Goal: Navigation & Orientation: Find specific page/section

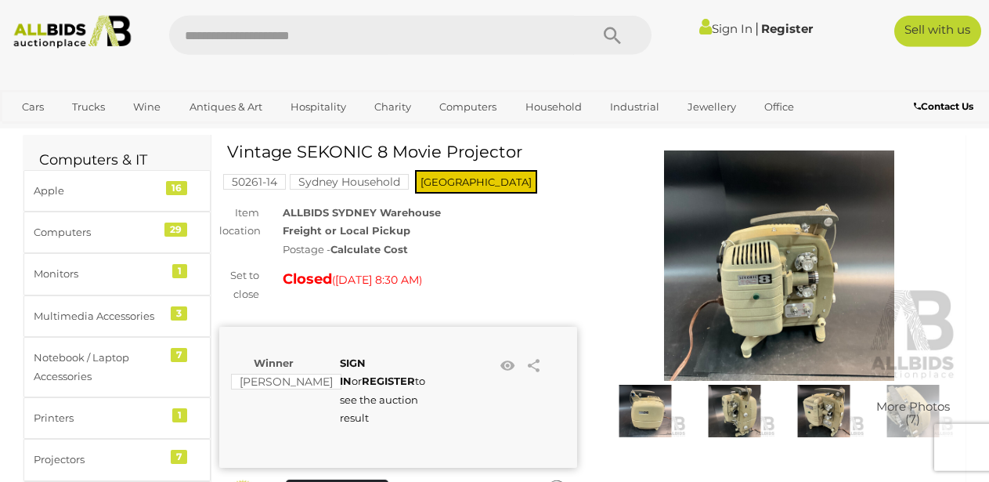
scroll to position [40, 0]
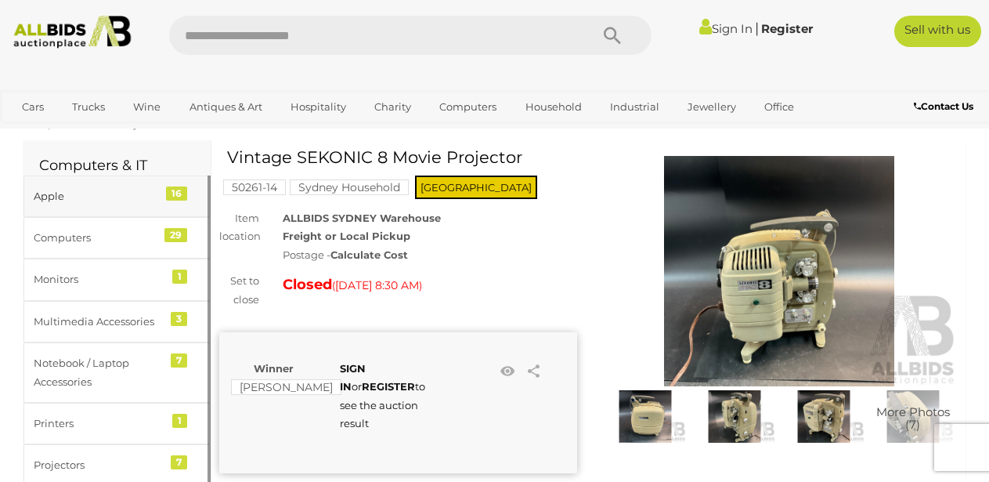
click at [77, 198] on div "Apple" at bounding box center [98, 196] width 129 height 18
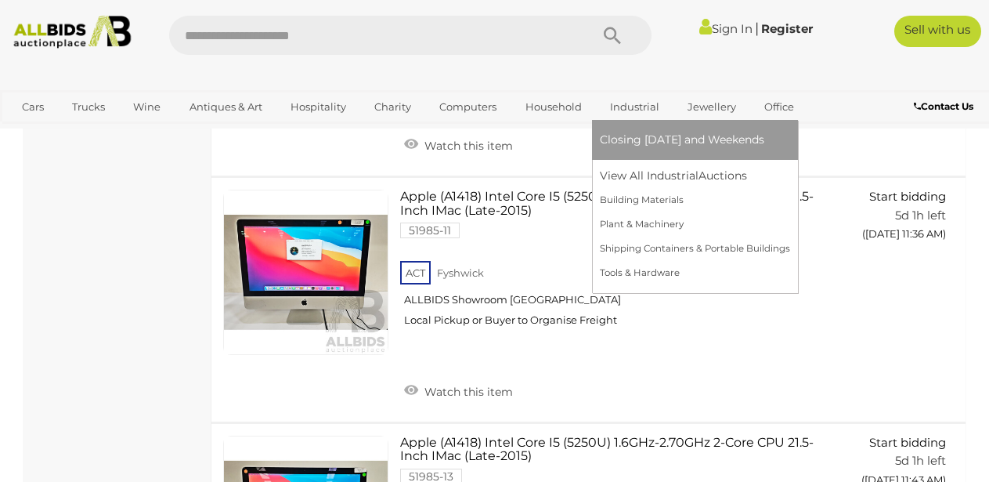
scroll to position [1060, 0]
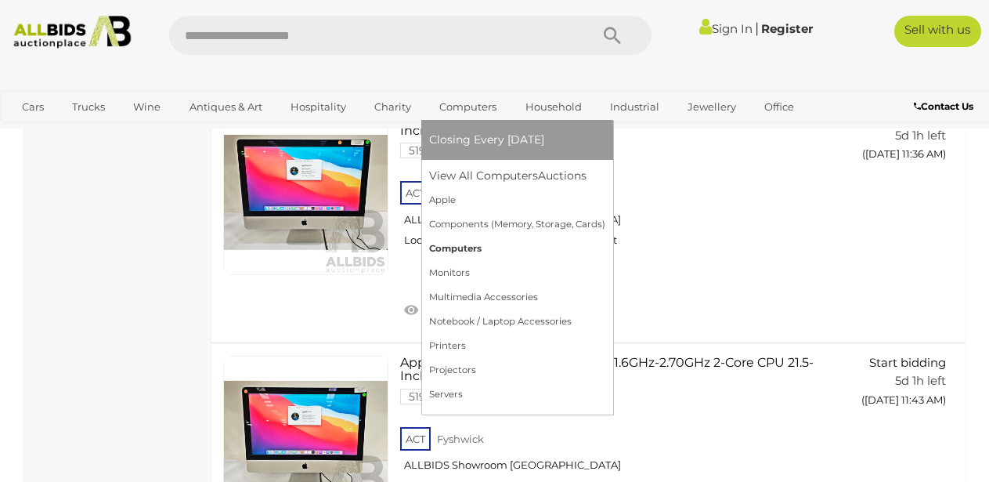
click at [456, 246] on link "Computers" at bounding box center [517, 248] width 176 height 24
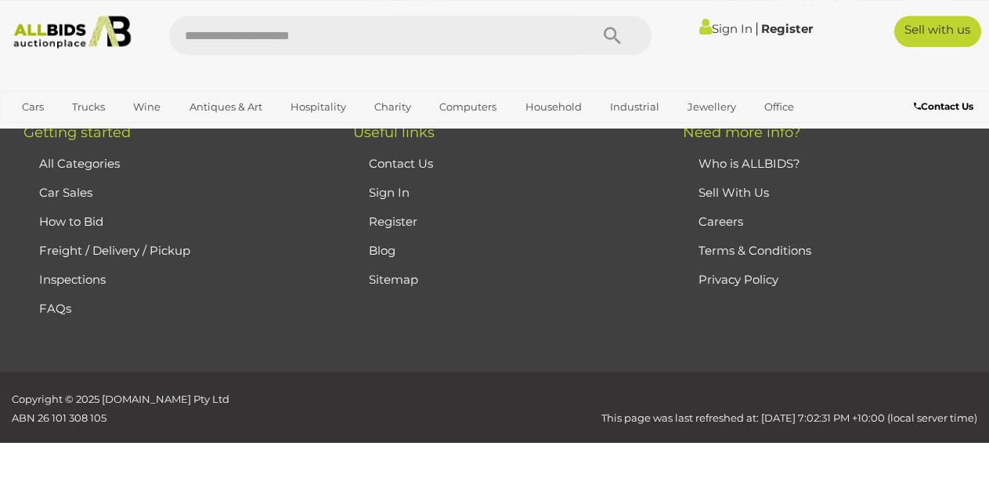
scroll to position [7906, 0]
click at [72, 200] on link "Car Sales" at bounding box center [65, 192] width 53 height 15
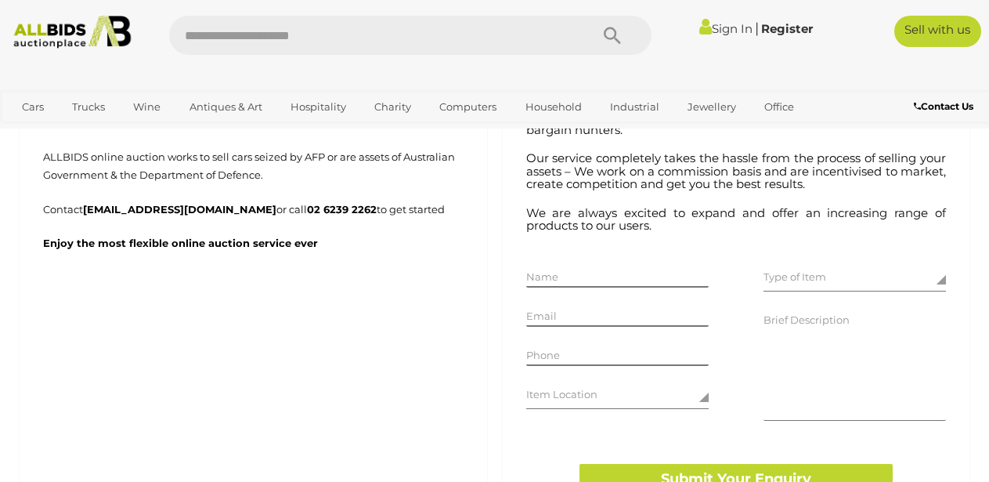
scroll to position [399, 0]
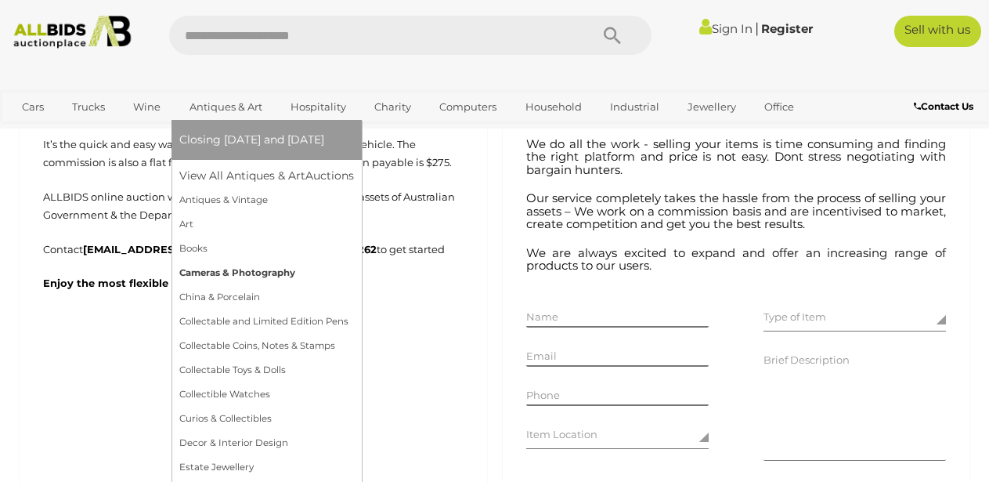
click at [265, 268] on link "Cameras & Photography" at bounding box center [266, 273] width 175 height 24
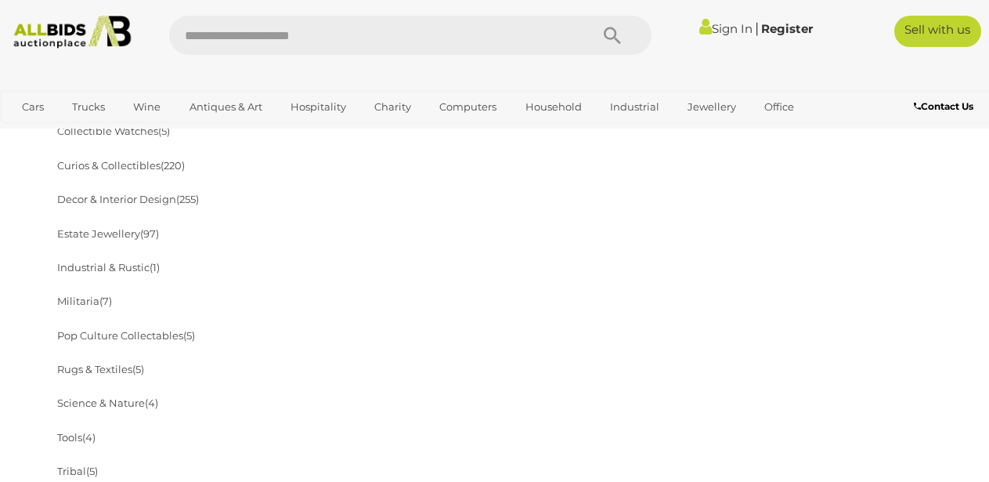
scroll to position [918, 0]
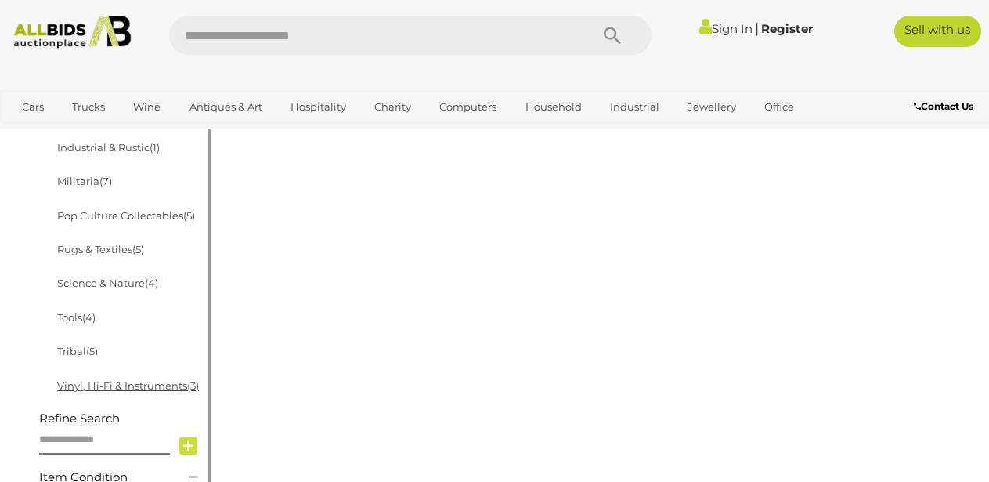
click at [96, 388] on link "Vinyl, Hi-Fi & Instruments (3)" at bounding box center [128, 385] width 142 height 13
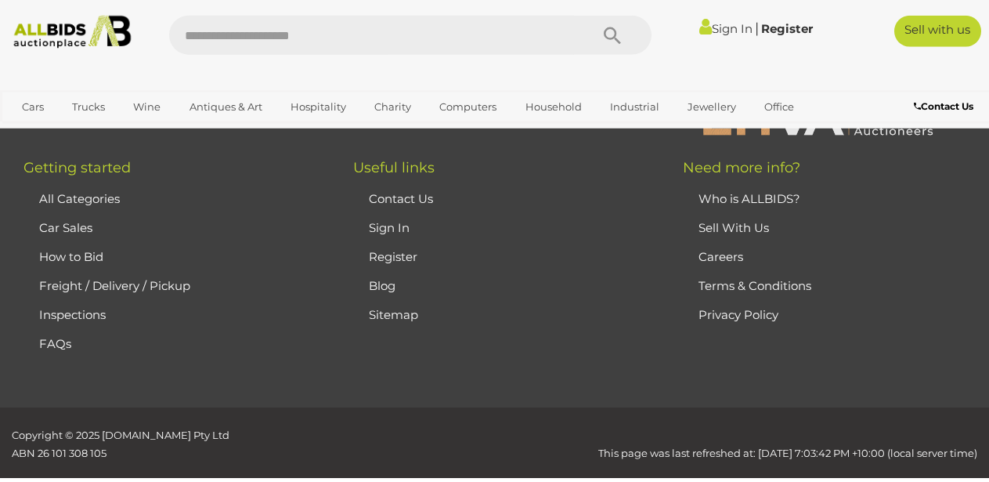
scroll to position [1308, 0]
